Goal: Task Accomplishment & Management: Manage account settings

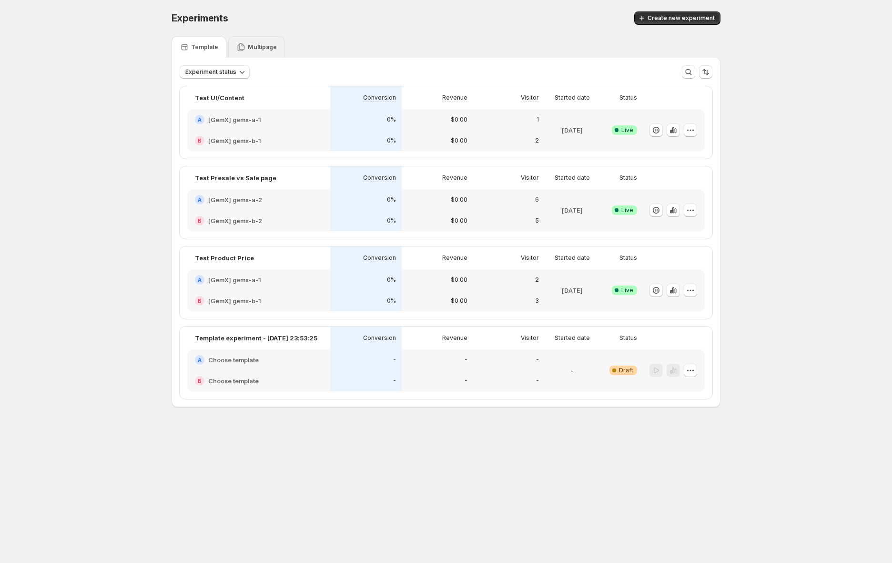
click at [259, 51] on div "Multipage" at bounding box center [256, 47] width 40 height 10
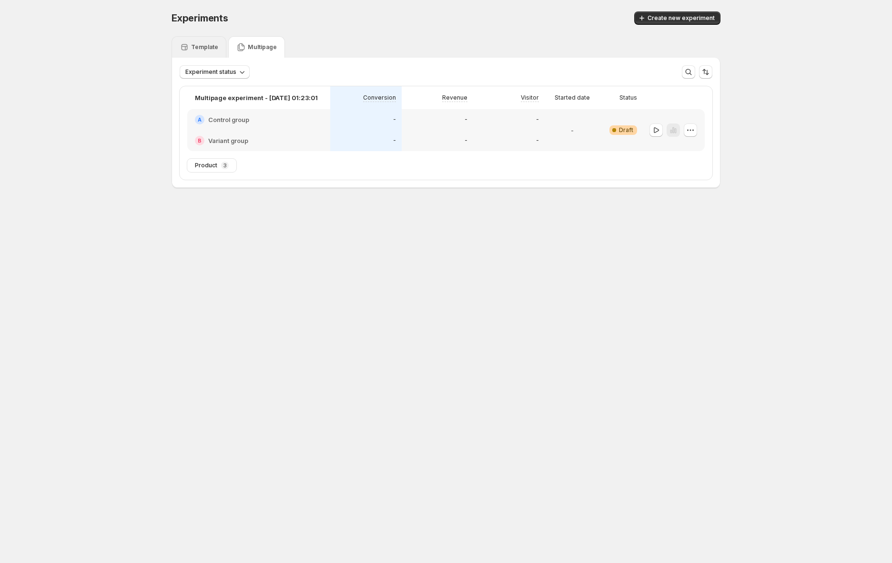
click at [200, 50] on div "Template" at bounding box center [199, 47] width 39 height 10
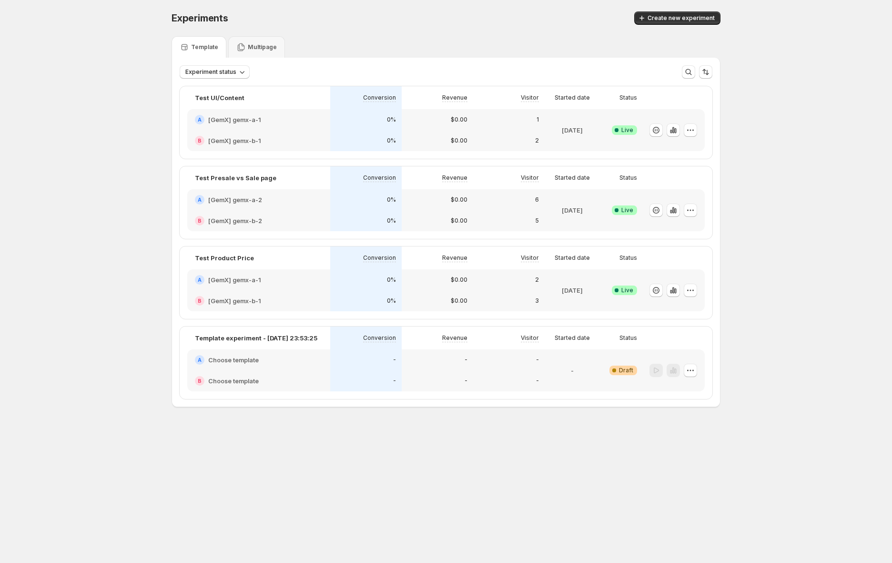
click at [83, 147] on div "Experiments. This page is ready Experiments Create new experiment Template Mult…" at bounding box center [446, 229] width 892 height 458
click at [63, 236] on div "Experiments. This page is ready Experiments Create new experiment Template Mult…" at bounding box center [446, 229] width 892 height 458
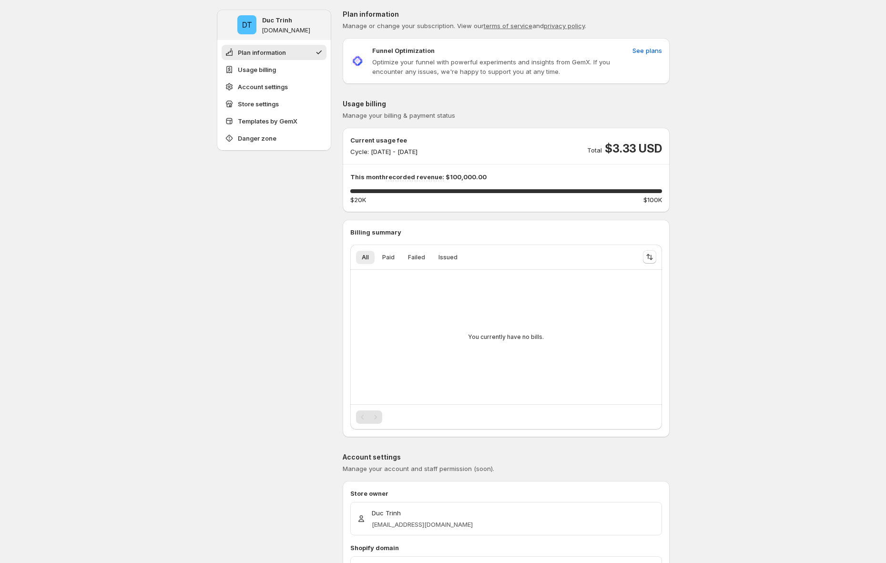
scroll to position [8, 0]
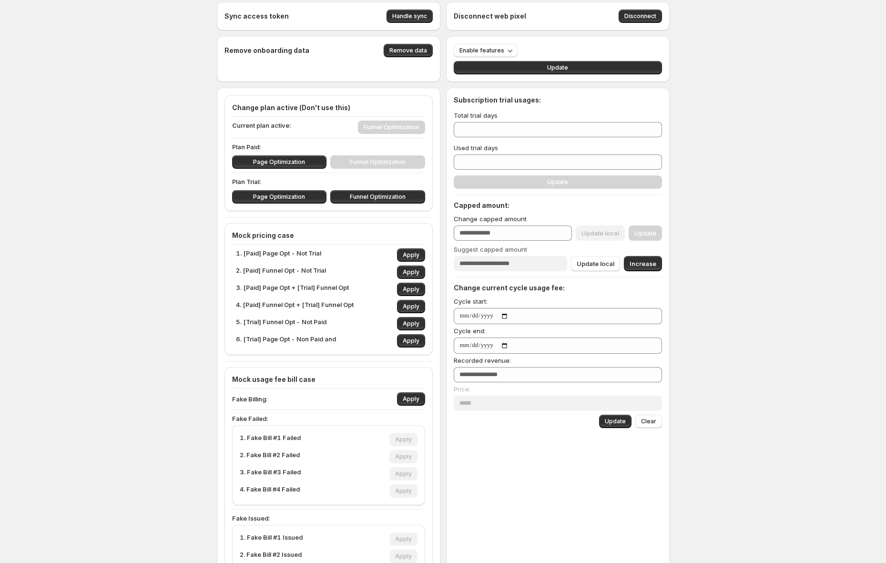
type input "***"
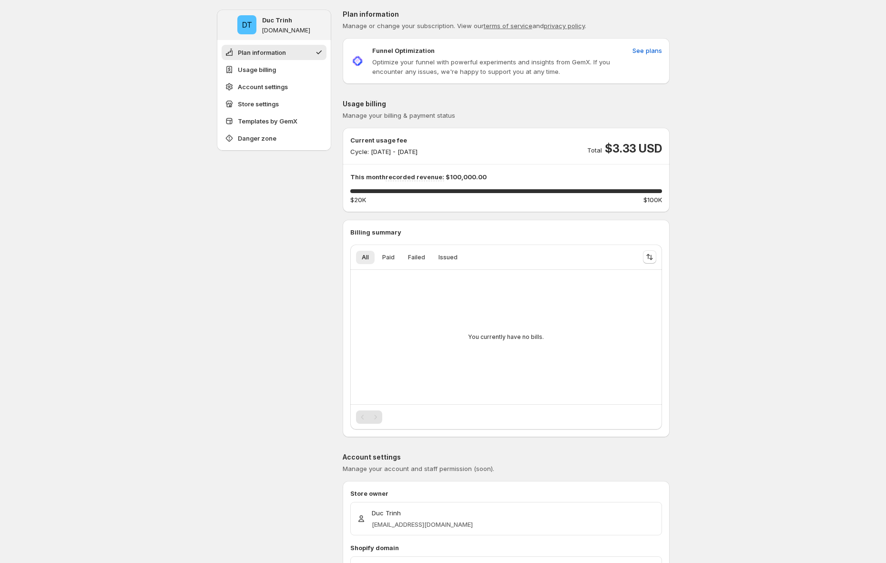
scroll to position [8, 0]
